Goal: Transaction & Acquisition: Download file/media

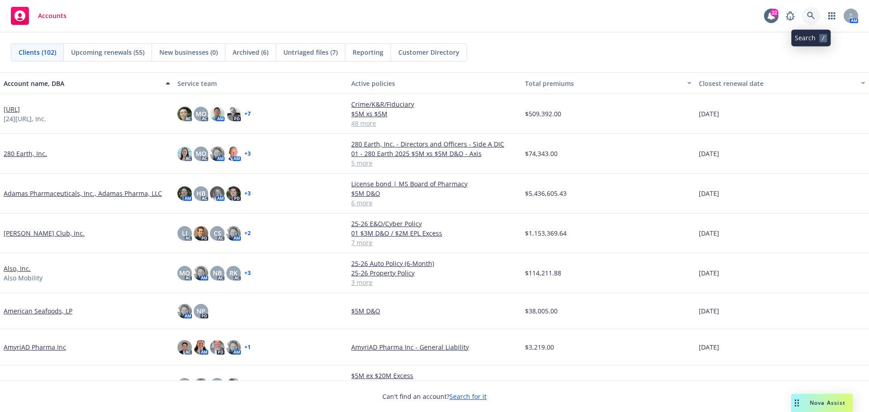
click at [809, 15] on icon at bounding box center [811, 16] width 8 height 8
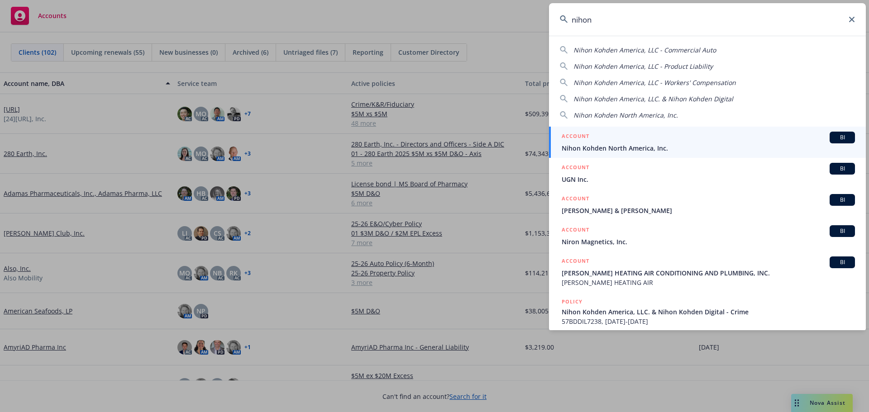
type input "nihon"
click at [834, 136] on span "BI" at bounding box center [842, 137] width 18 height 8
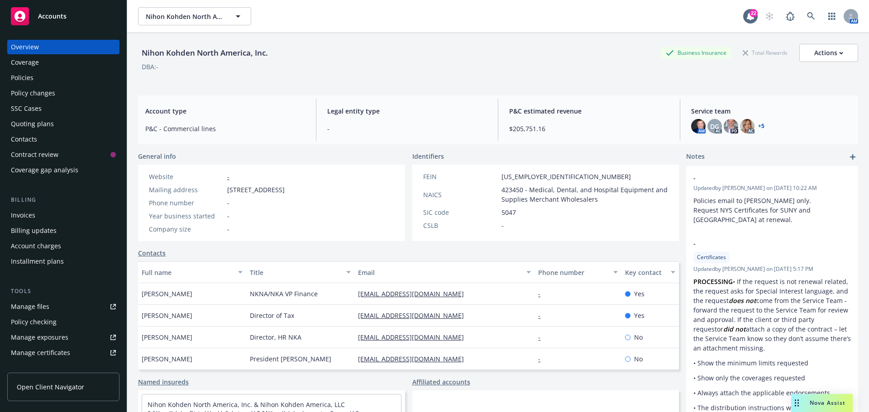
click at [30, 77] on div "Policies" at bounding box center [22, 78] width 23 height 14
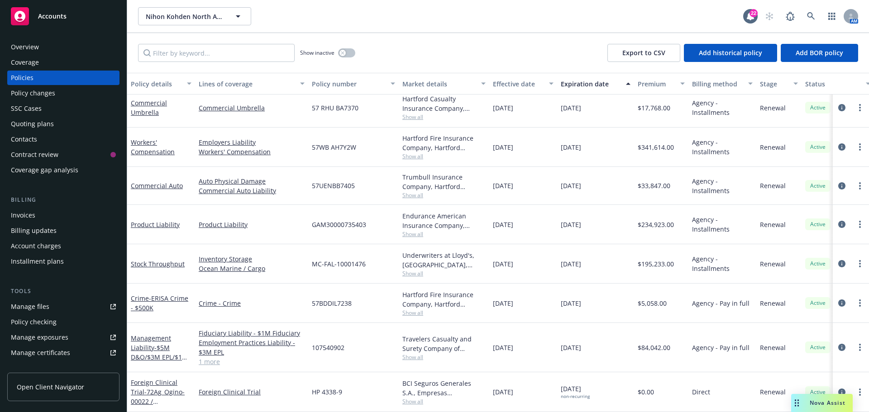
scroll to position [306, 0]
click at [838, 344] on icon "circleInformation" at bounding box center [841, 347] width 7 height 7
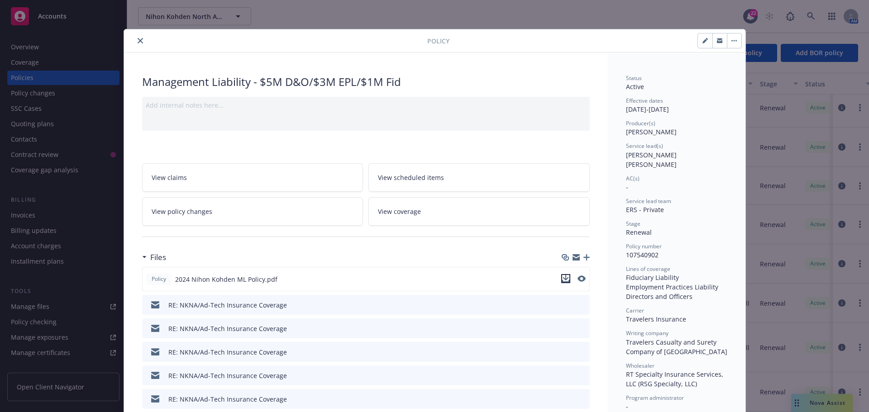
click at [562, 280] on icon "download file" at bounding box center [565, 278] width 7 height 7
